Goal: Task Accomplishment & Management: Manage account settings

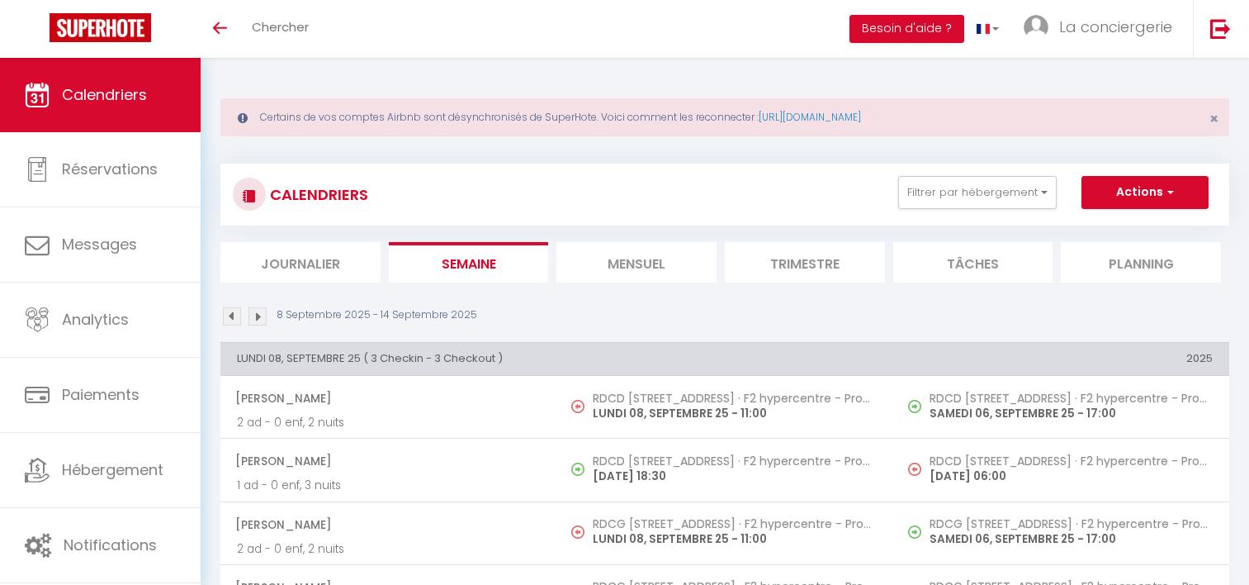
select select "0"
select select "19454"
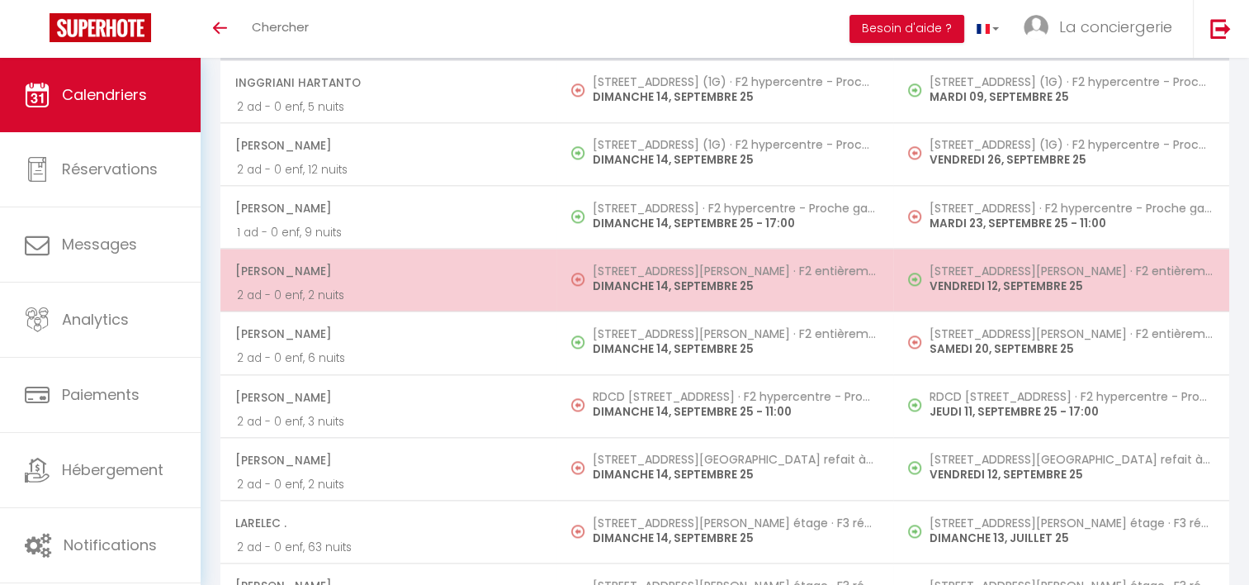
scroll to position [2084, 0]
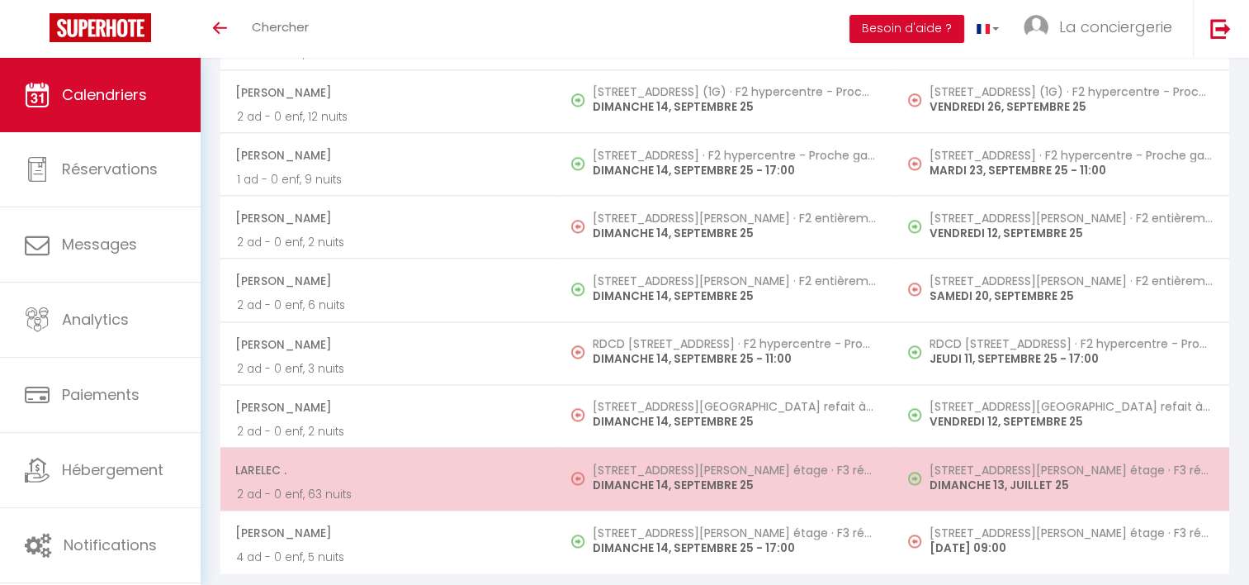
click at [688, 463] on h5 "[STREET_ADDRESS][PERSON_NAME] étage · F3 rénové - proche gare" at bounding box center [734, 469] width 283 height 13
select select "KO"
select select
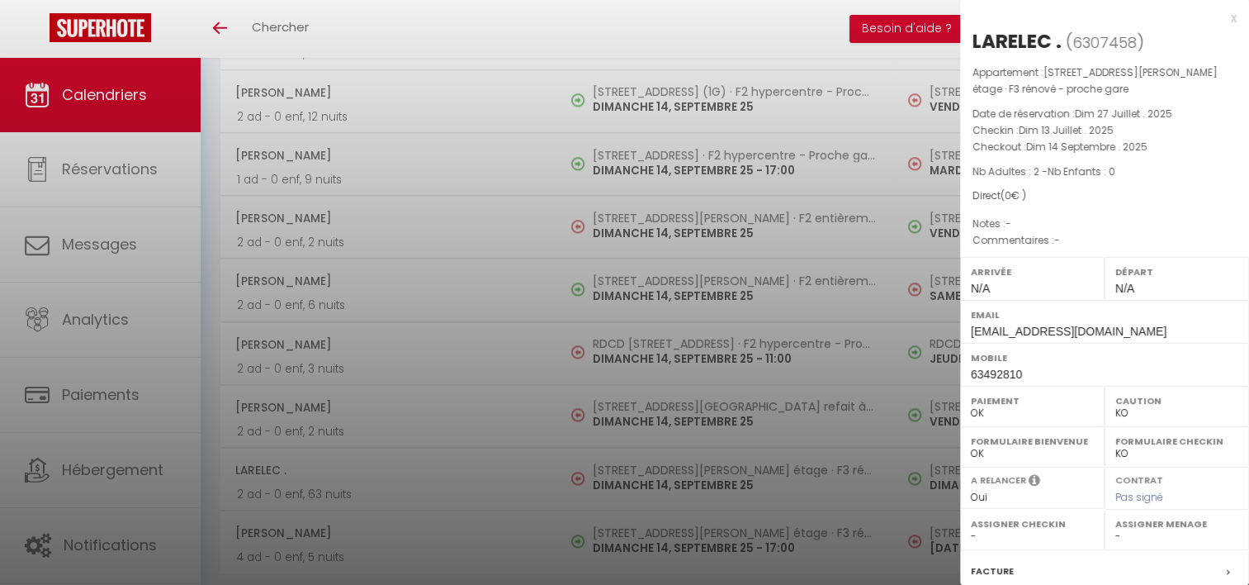
click at [668, 405] on div at bounding box center [624, 292] width 1249 height 585
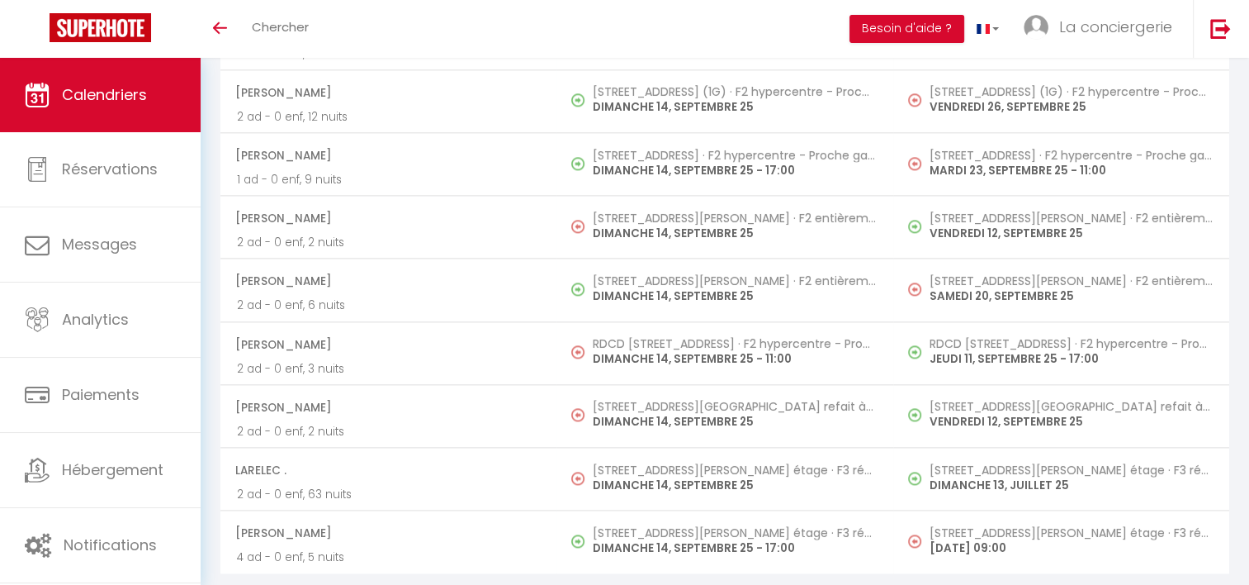
click at [668, 413] on p "DIMANCHE 14, SEPTEMBRE 25" at bounding box center [734, 421] width 283 height 17
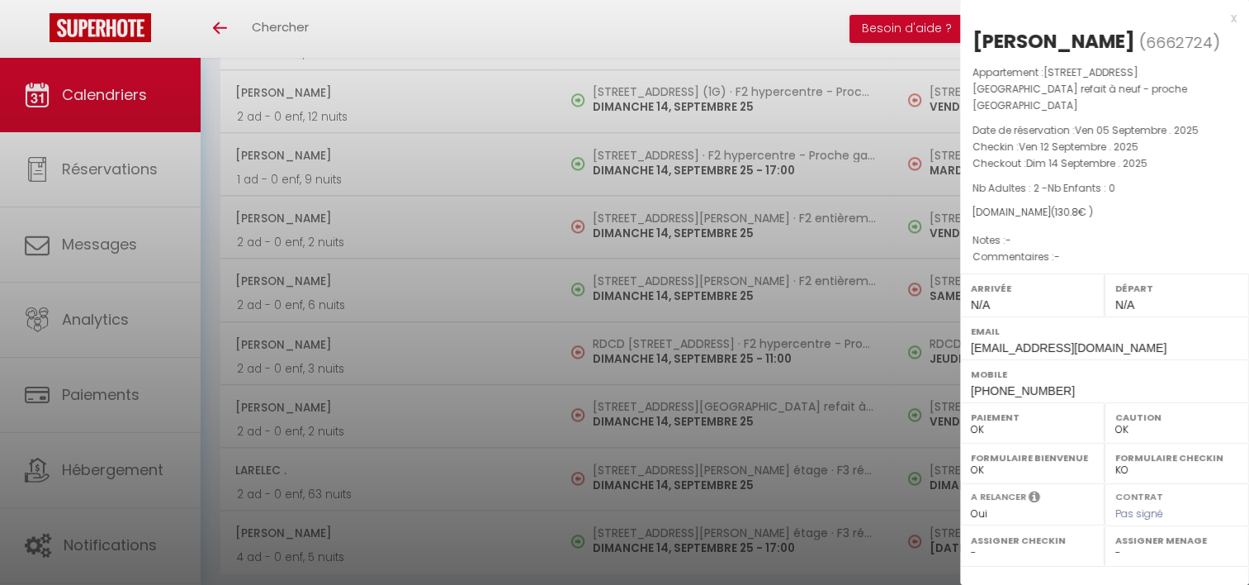
click at [654, 331] on div at bounding box center [624, 292] width 1249 height 585
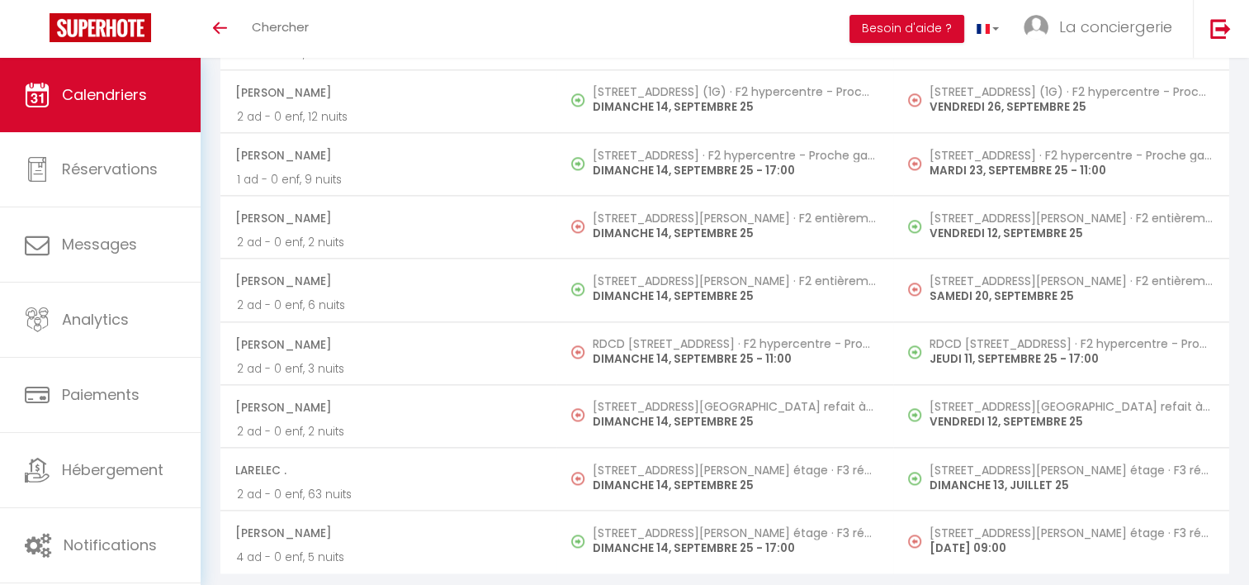
click at [654, 337] on h5 "RDCD [STREET_ADDRESS] · F2 hypercentre - Proche gare - WIFI gratuite" at bounding box center [734, 343] width 283 height 13
select select "KO"
select select "1"
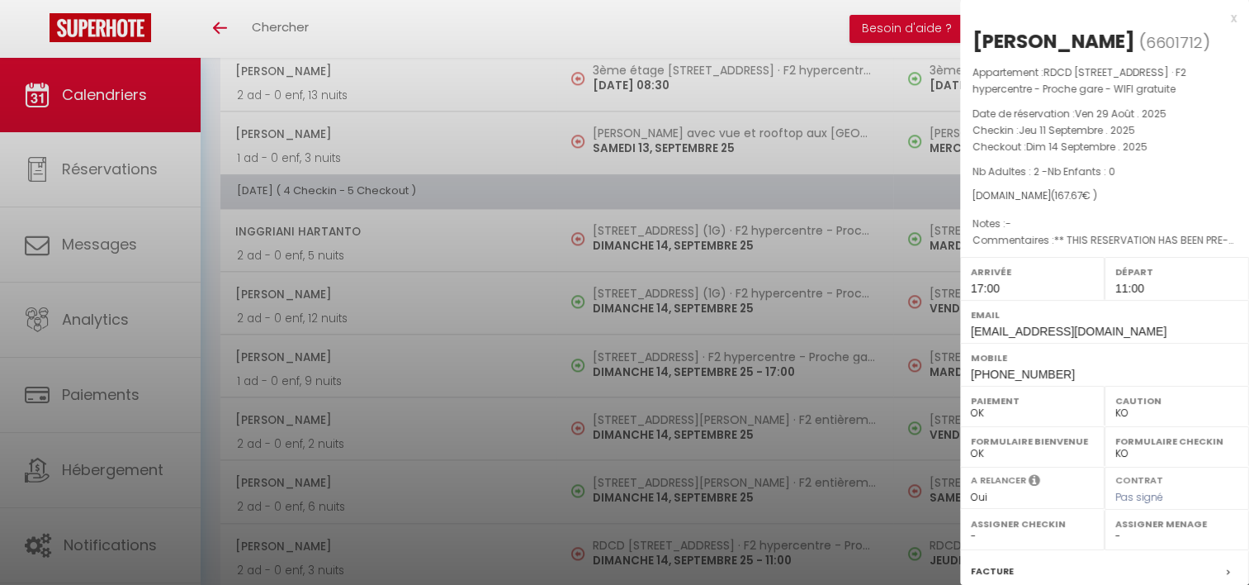
scroll to position [1882, 0]
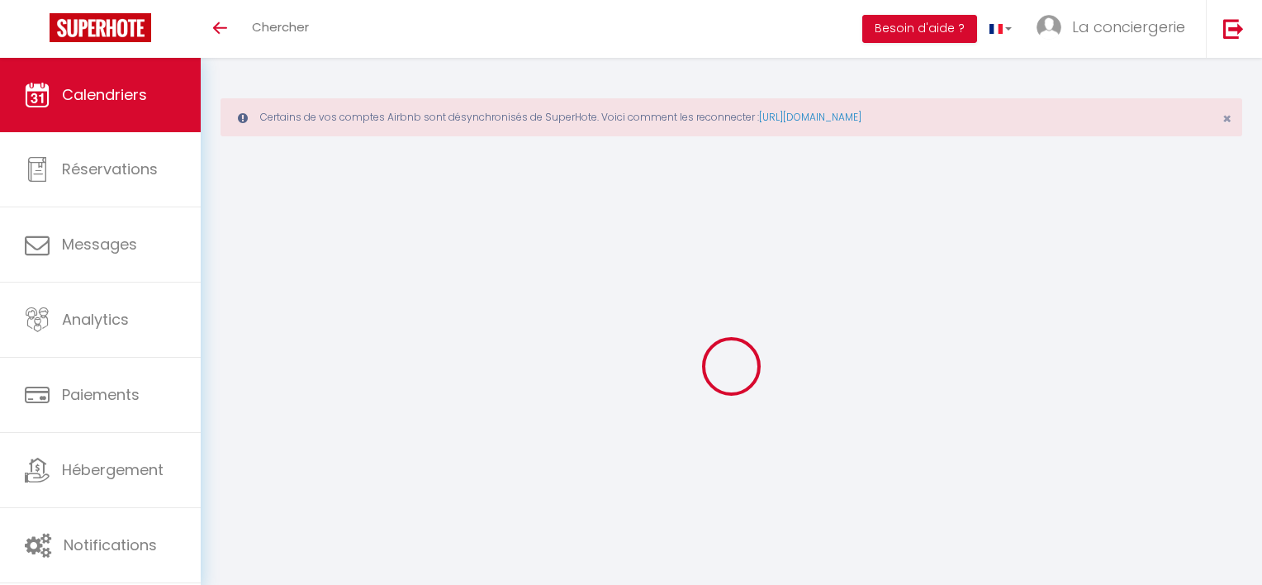
select select
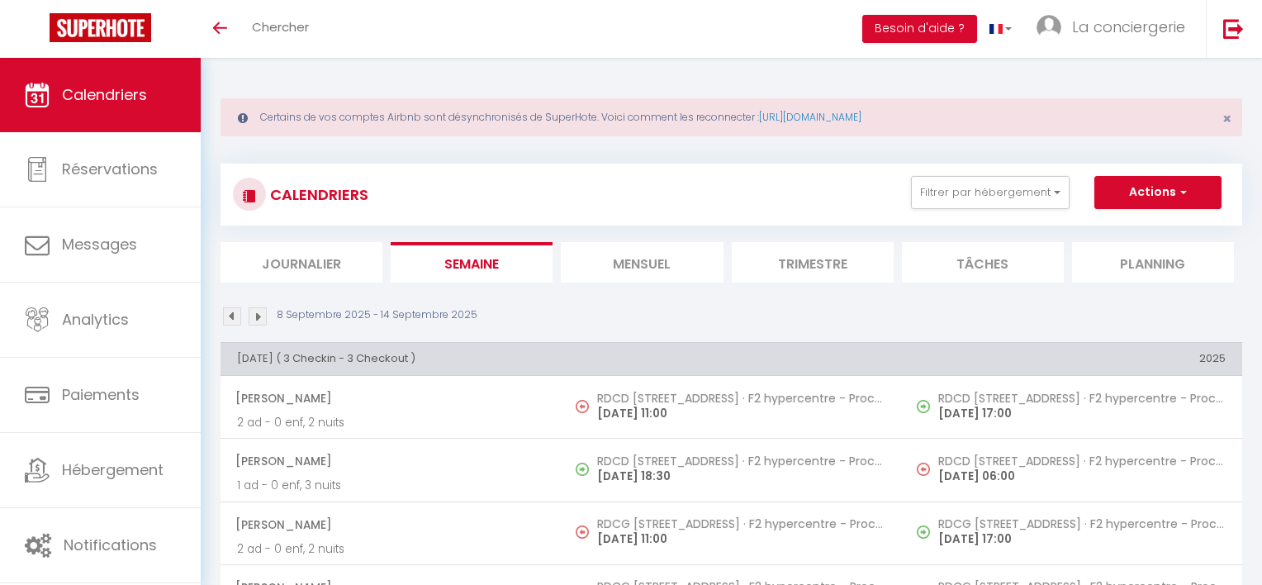
select select
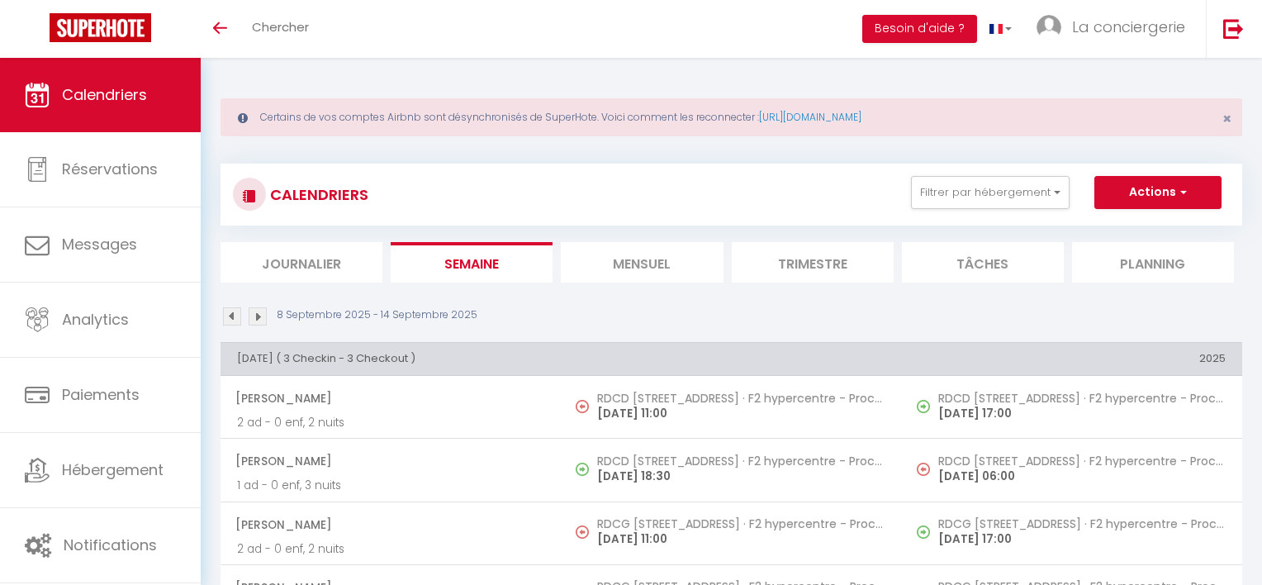
select select
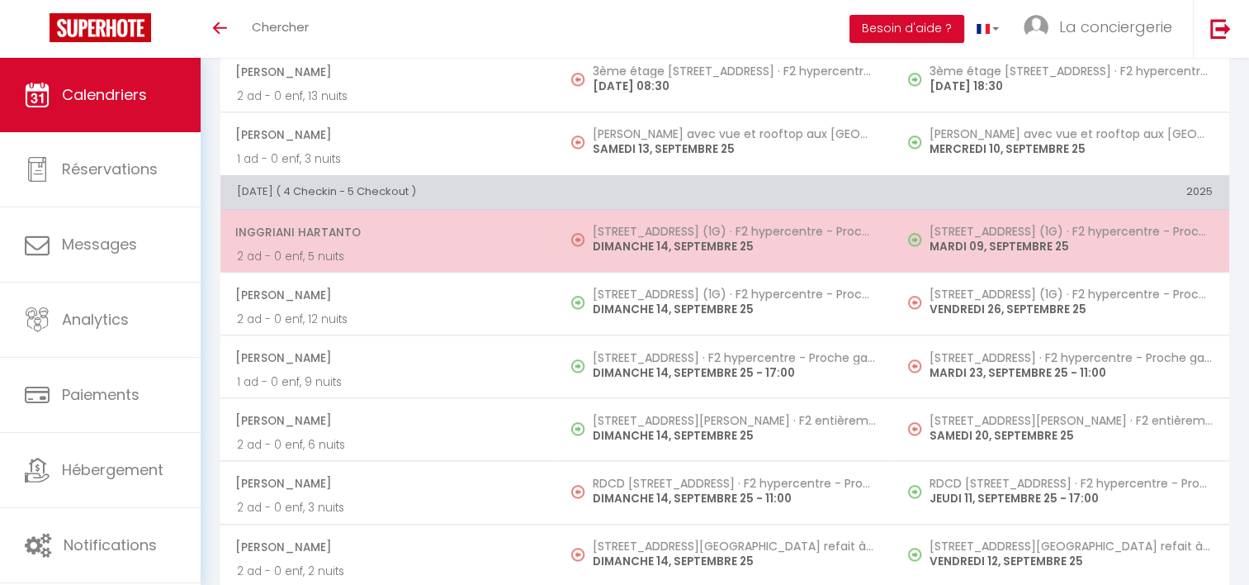
click at [694, 225] on h5 "[STREET_ADDRESS] (1G) · F2 hypercentre - Proche gare - WIFI gratuite" at bounding box center [734, 231] width 283 height 13
select select "OK"
select select "KO"
select select "0"
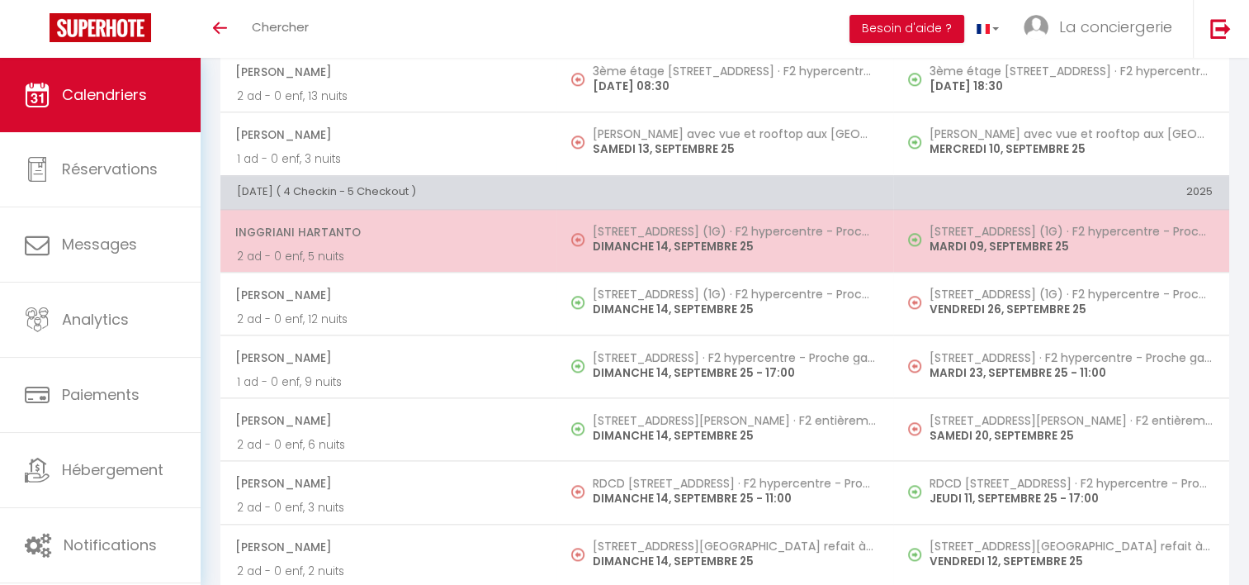
select select "1"
select select
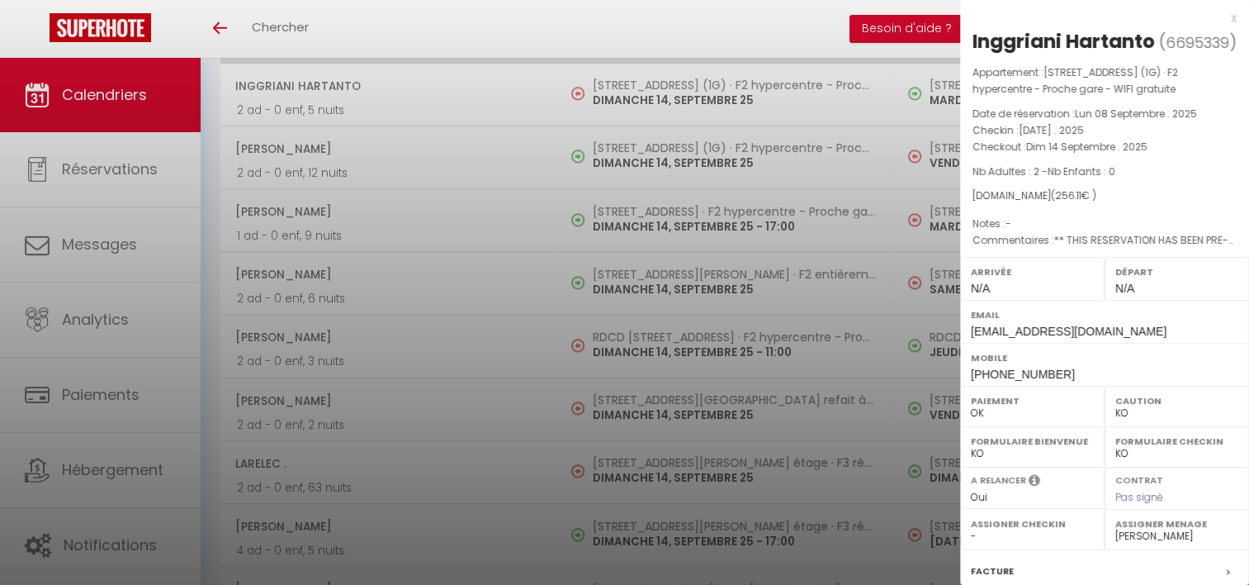
scroll to position [2031, 0]
click at [636, 330] on div at bounding box center [624, 292] width 1249 height 585
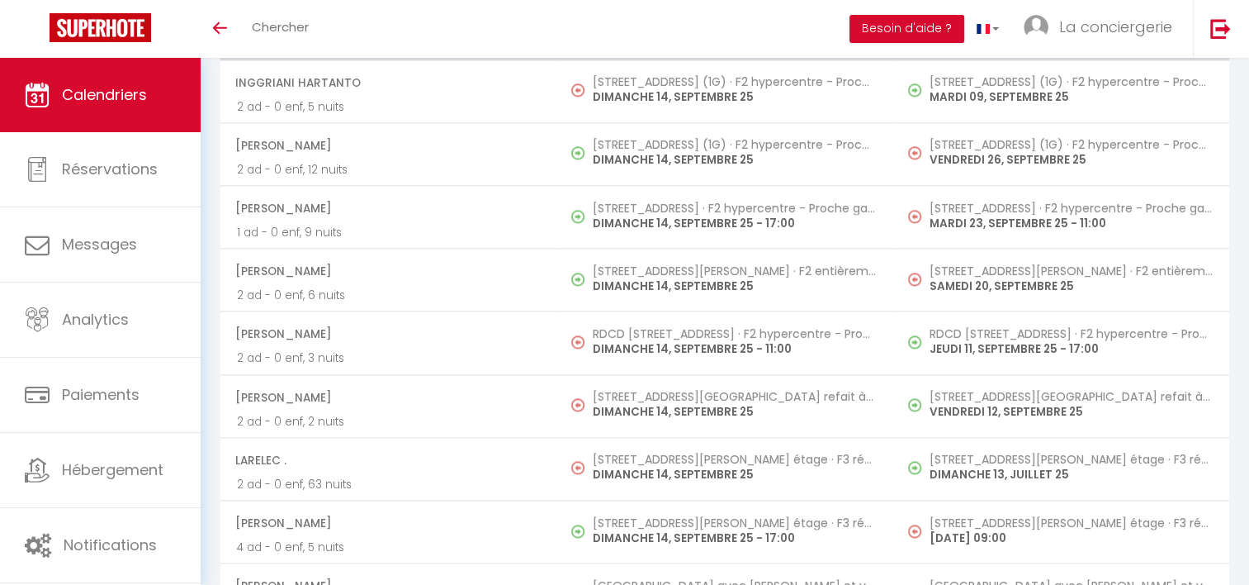
click at [636, 330] on h5 "RDCD [STREET_ADDRESS] · F2 hypercentre - Proche gare - WIFI gratuite" at bounding box center [734, 333] width 283 height 13
select select "19454"
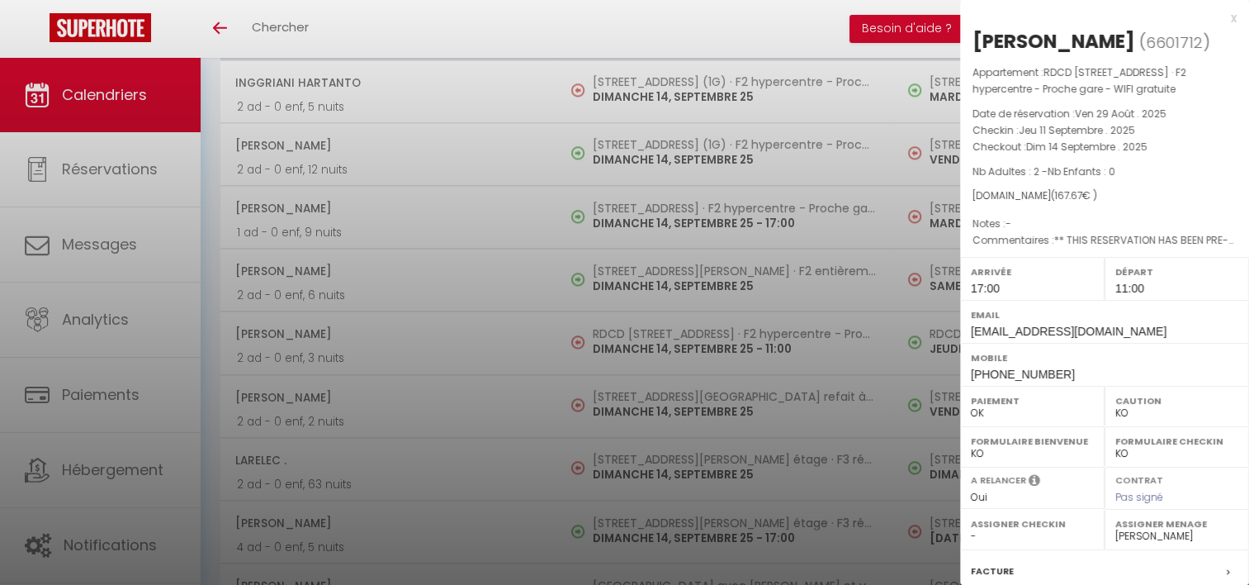
click at [637, 391] on div at bounding box center [624, 292] width 1249 height 585
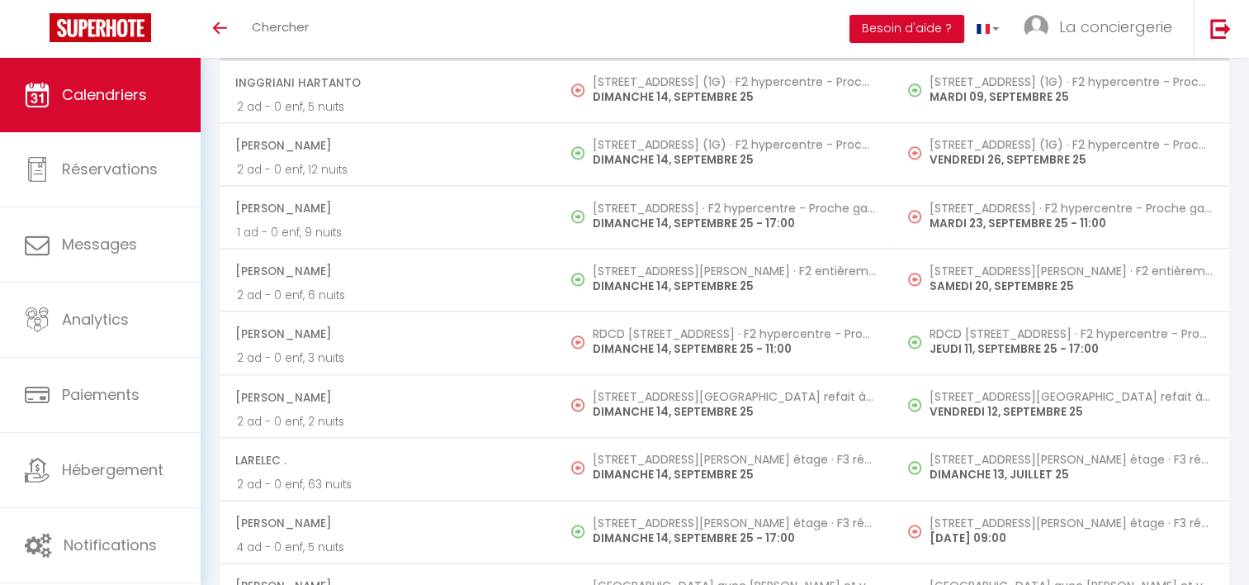
click at [637, 391] on h5 "[STREET_ADDRESS][GEOGRAPHIC_DATA] refait à neuf - proche [GEOGRAPHIC_DATA]" at bounding box center [734, 396] width 283 height 13
select select "OK"
select select "0"
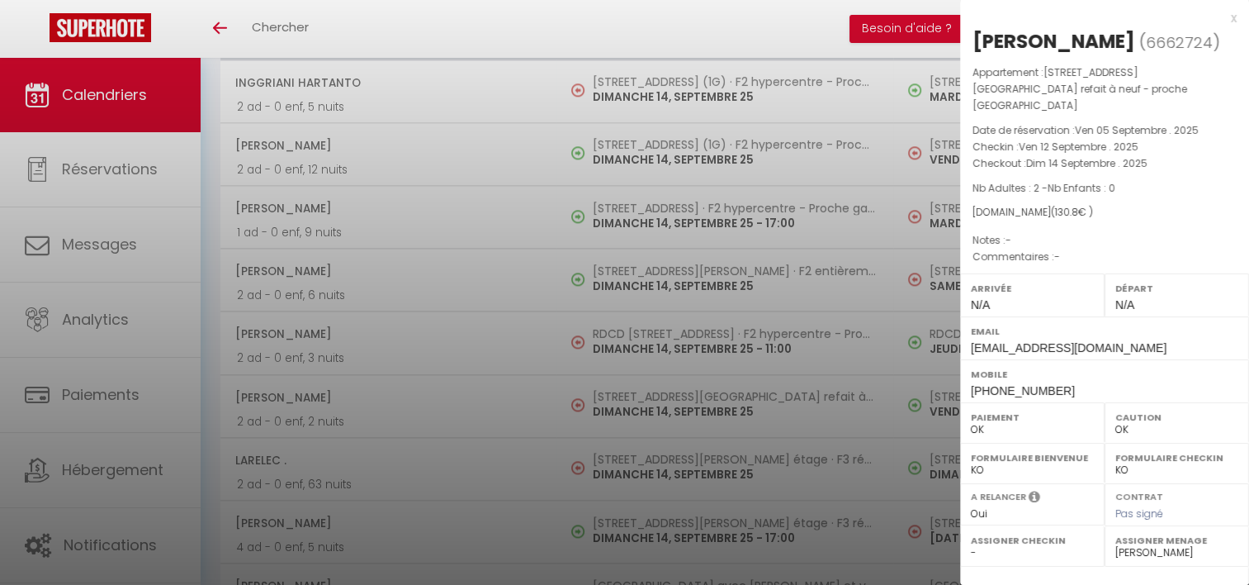
scroll to position [2084, 0]
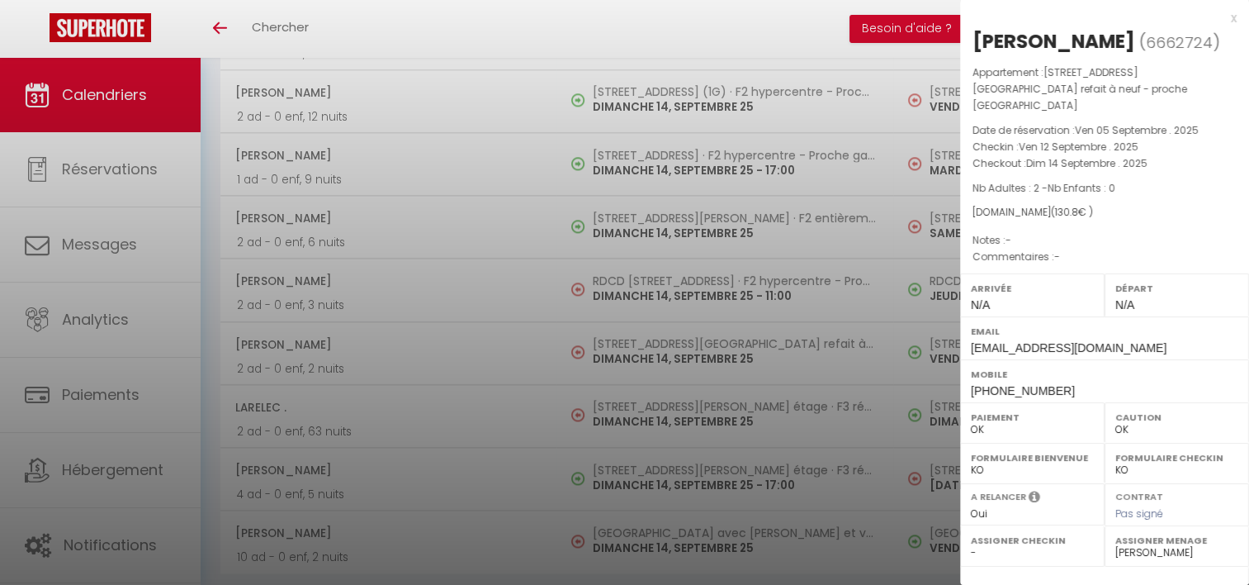
click at [641, 399] on div at bounding box center [624, 292] width 1249 height 585
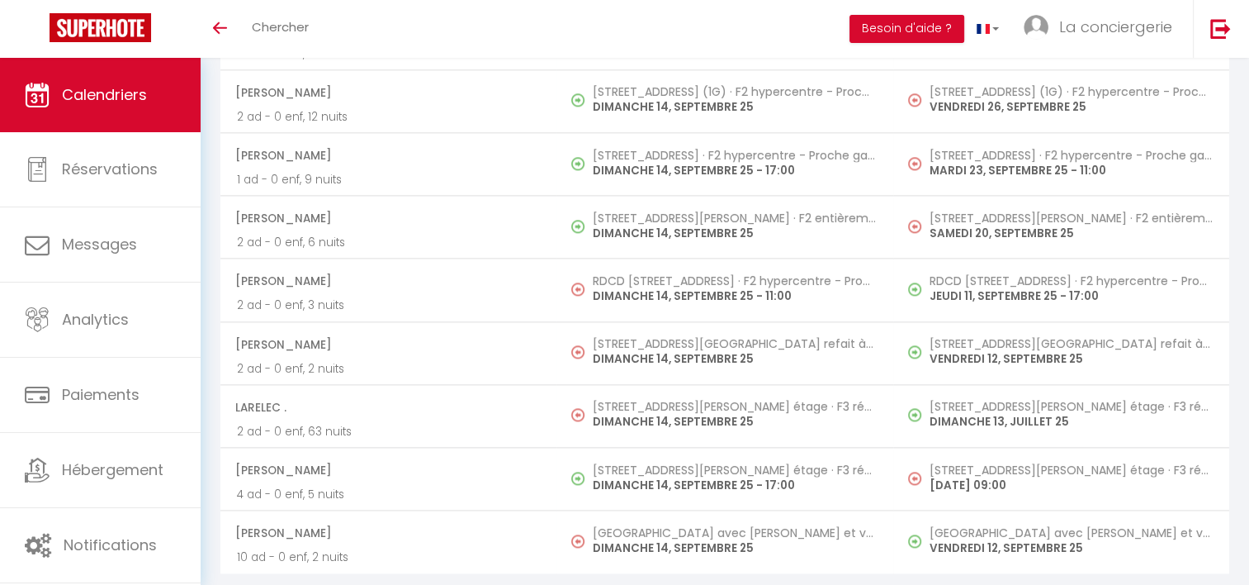
click at [641, 400] on h5 "[STREET_ADDRESS][PERSON_NAME] étage · F3 rénové - proche gare" at bounding box center [734, 406] width 283 height 13
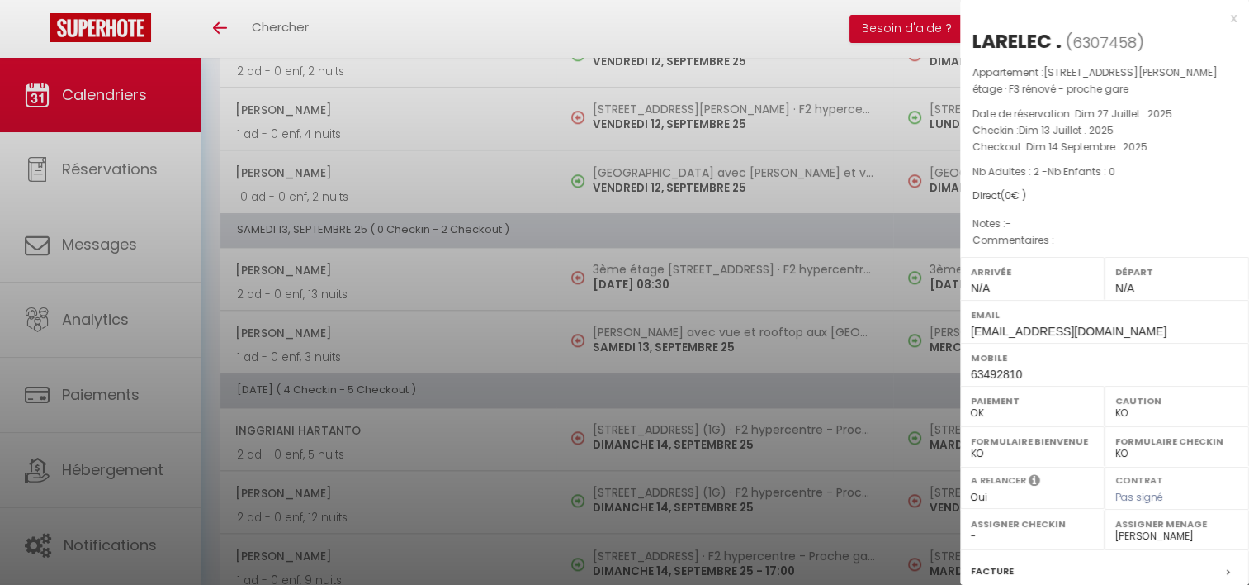
scroll to position [1681, 0]
click at [637, 273] on div at bounding box center [624, 292] width 1249 height 585
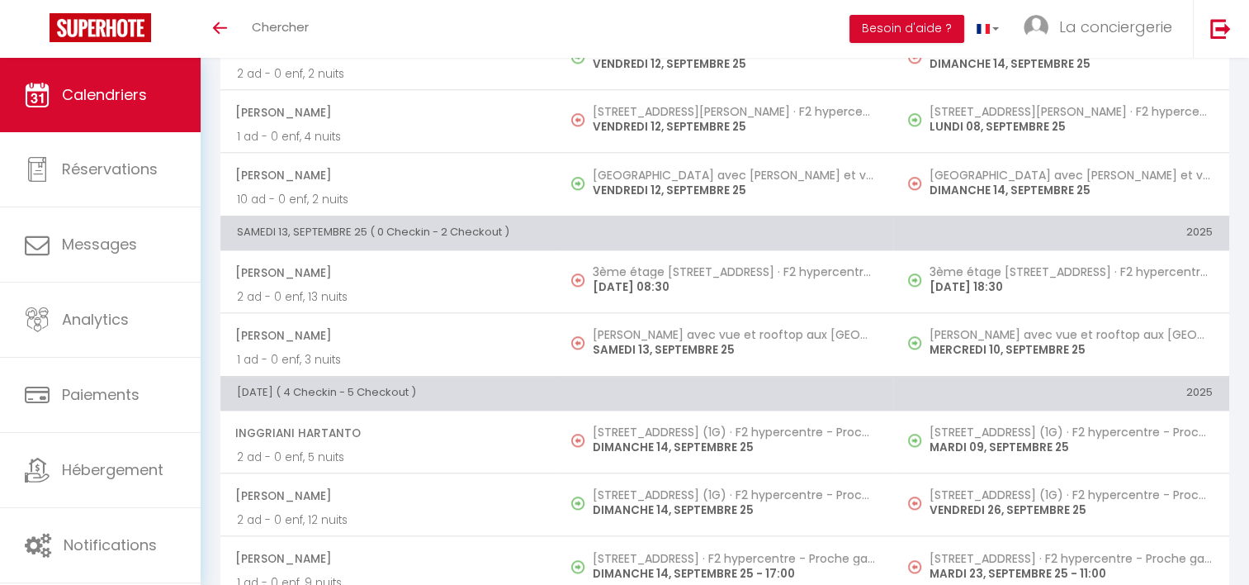
click at [637, 278] on p "[DATE] 08:30" at bounding box center [734, 286] width 283 height 17
select select "OK"
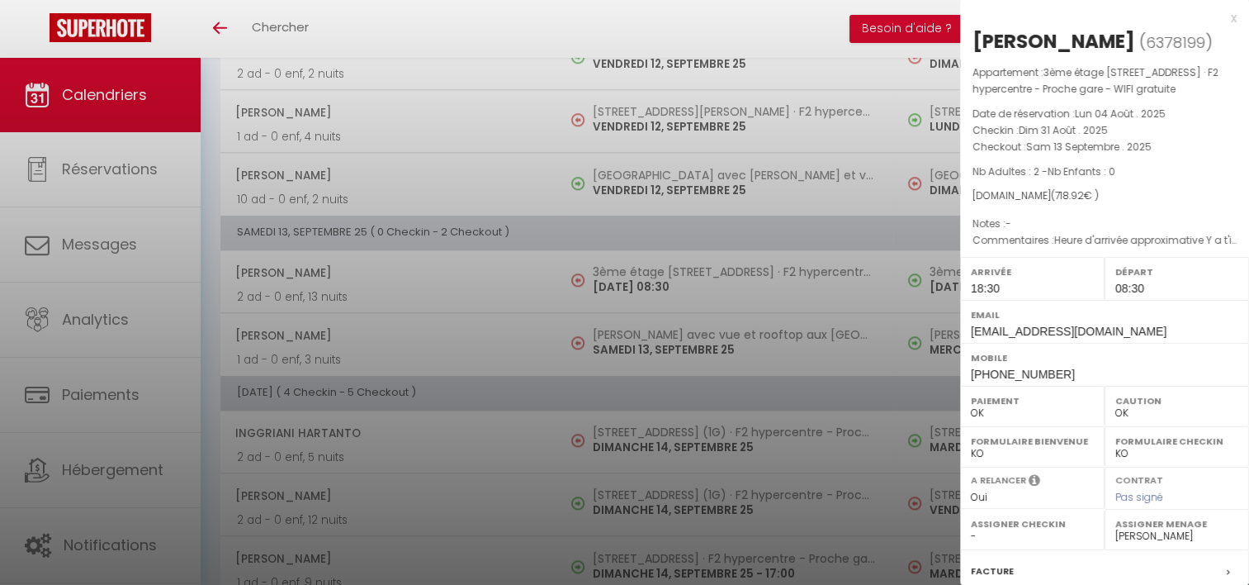
click at [637, 273] on div at bounding box center [624, 292] width 1249 height 585
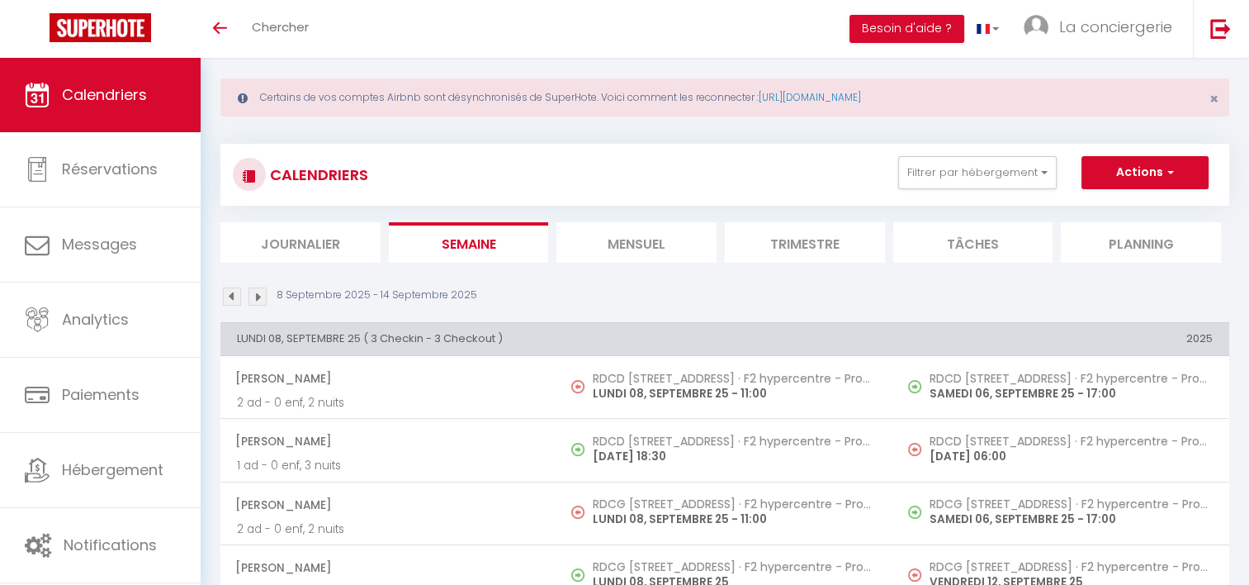
scroll to position [0, 0]
